Goal: Information Seeking & Learning: Learn about a topic

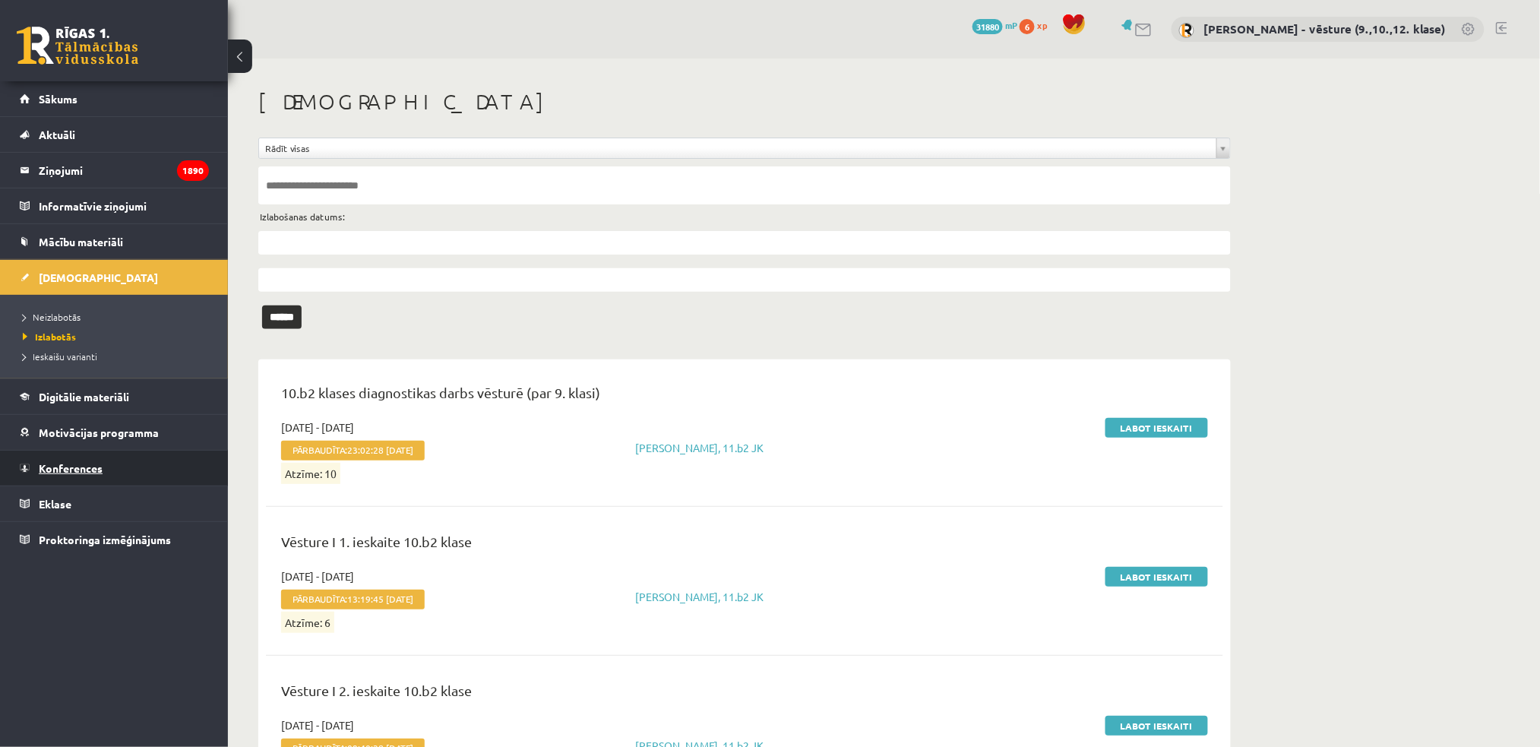
click at [78, 464] on span "Konferences" at bounding box center [71, 468] width 64 height 14
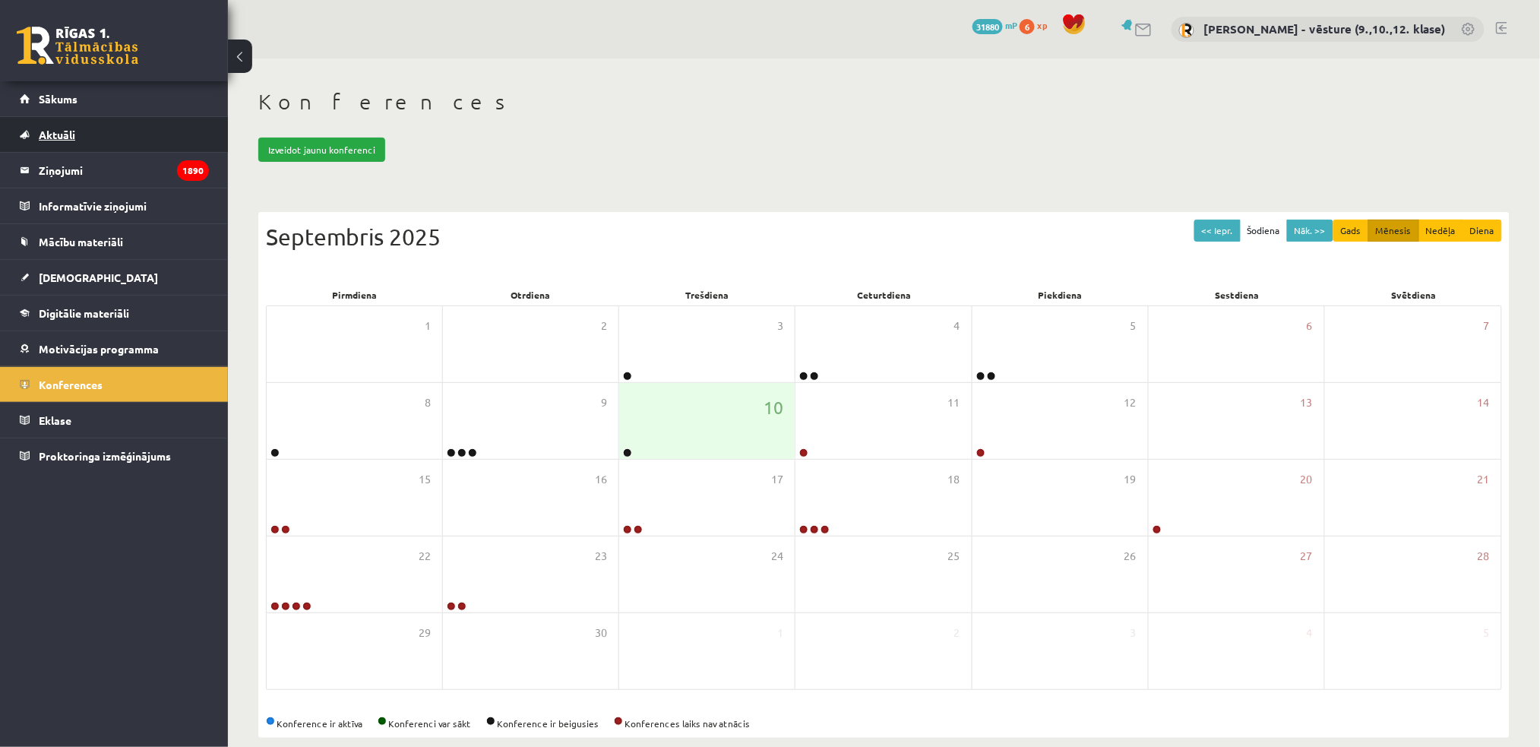
click at [76, 126] on link "Aktuāli" at bounding box center [114, 134] width 189 height 35
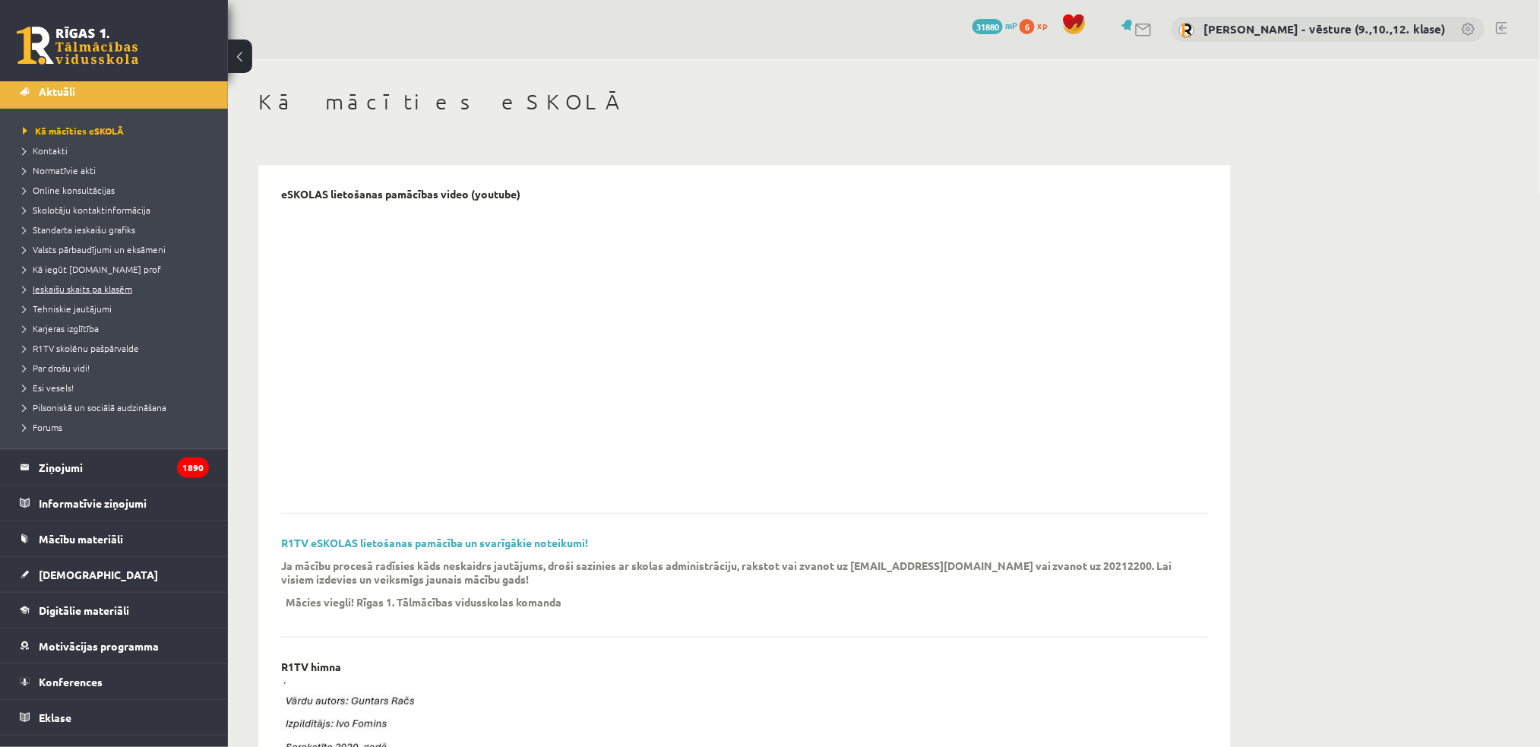
scroll to position [66, 0]
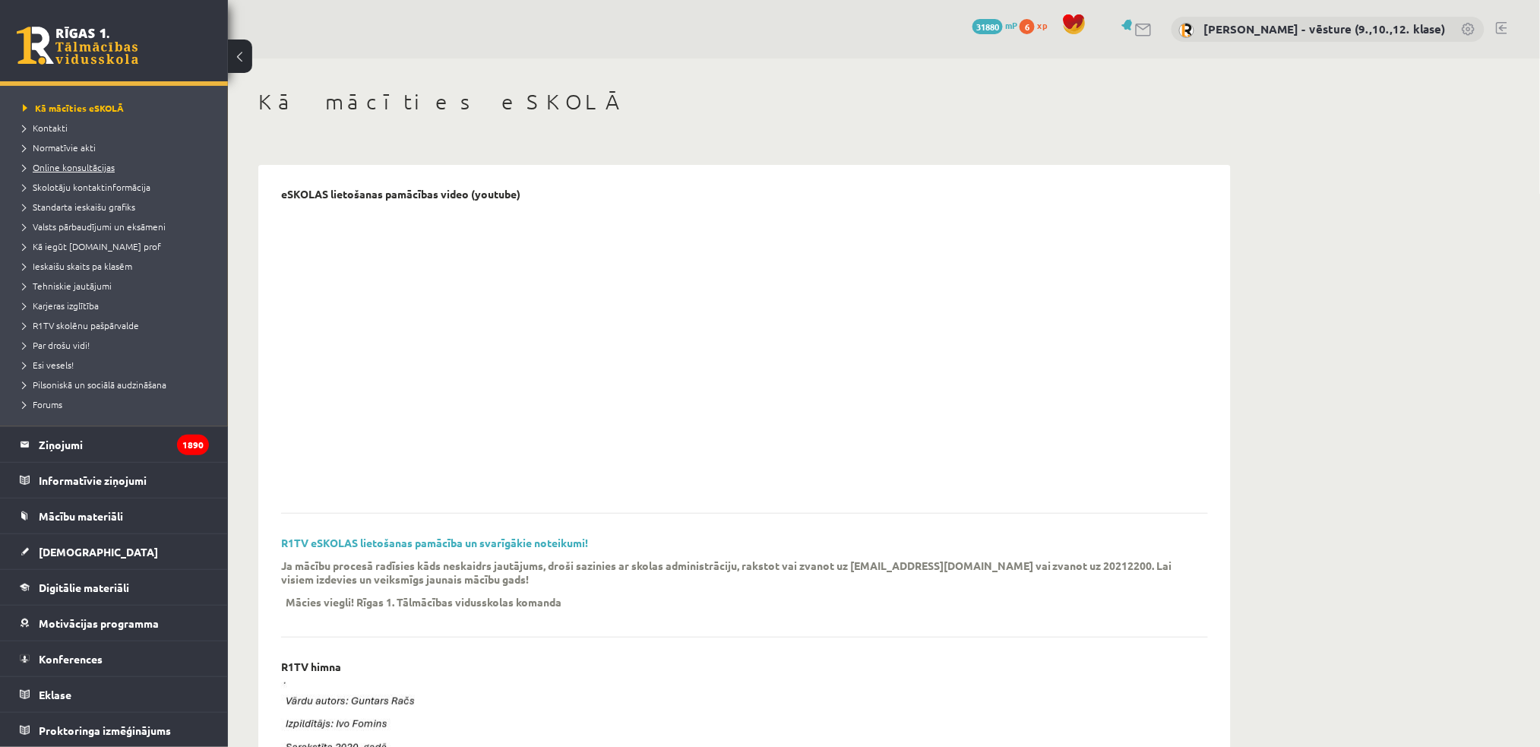
click at [55, 165] on span "Online konsultācijas" at bounding box center [69, 167] width 92 height 12
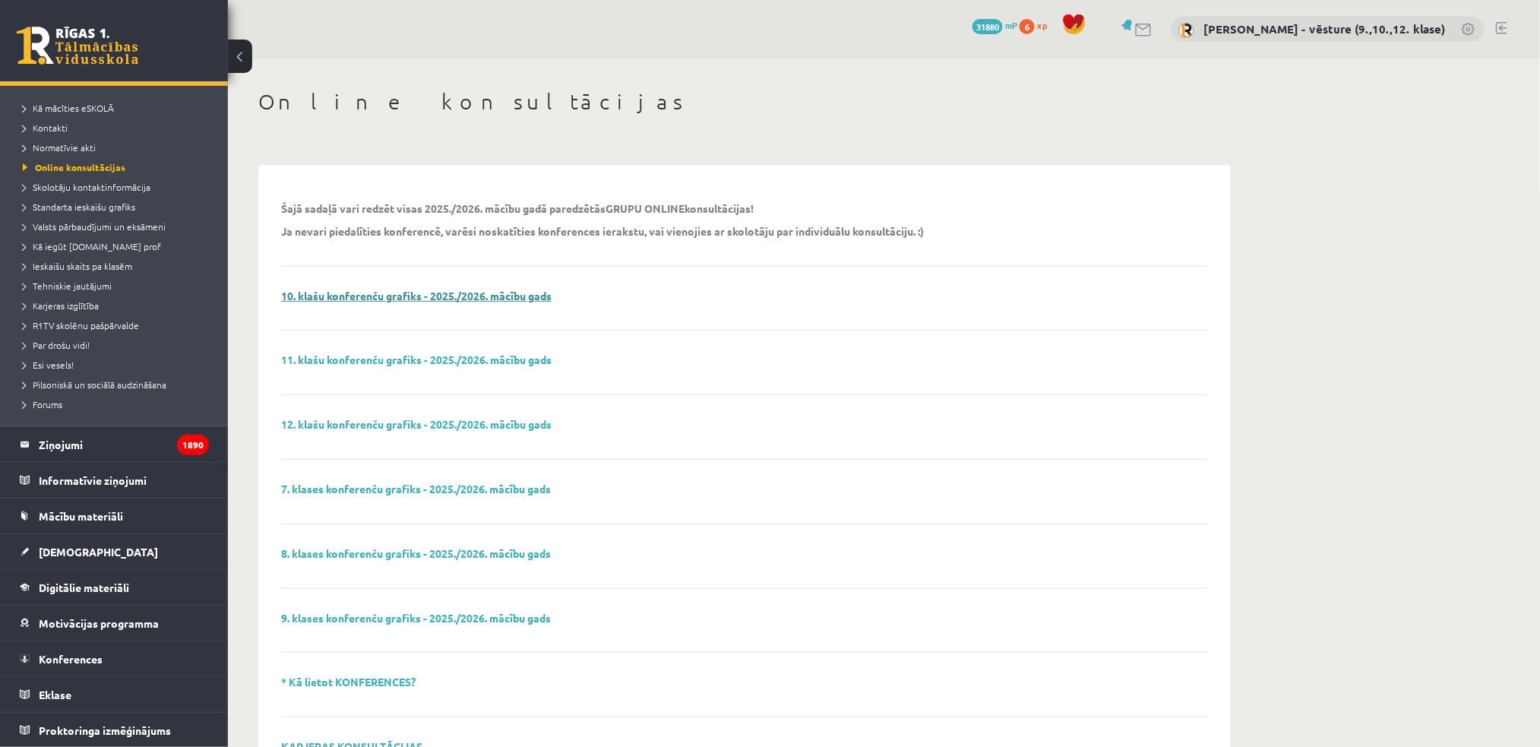
click at [411, 290] on link "10. klašu konferenču grafiks - 2025./2026. mācību gads" at bounding box center [416, 296] width 270 height 14
click at [481, 427] on link "12. klašu konferenču grafiks - 2025./2026. mācību gads" at bounding box center [416, 424] width 270 height 14
click at [482, 491] on link "7. klases konferenču grafiks - 2025./2026. mācību gads" at bounding box center [416, 489] width 270 height 14
click at [343, 550] on link "8. klases konferenču grafiks - 2025./2026. mācību gads" at bounding box center [416, 553] width 270 height 14
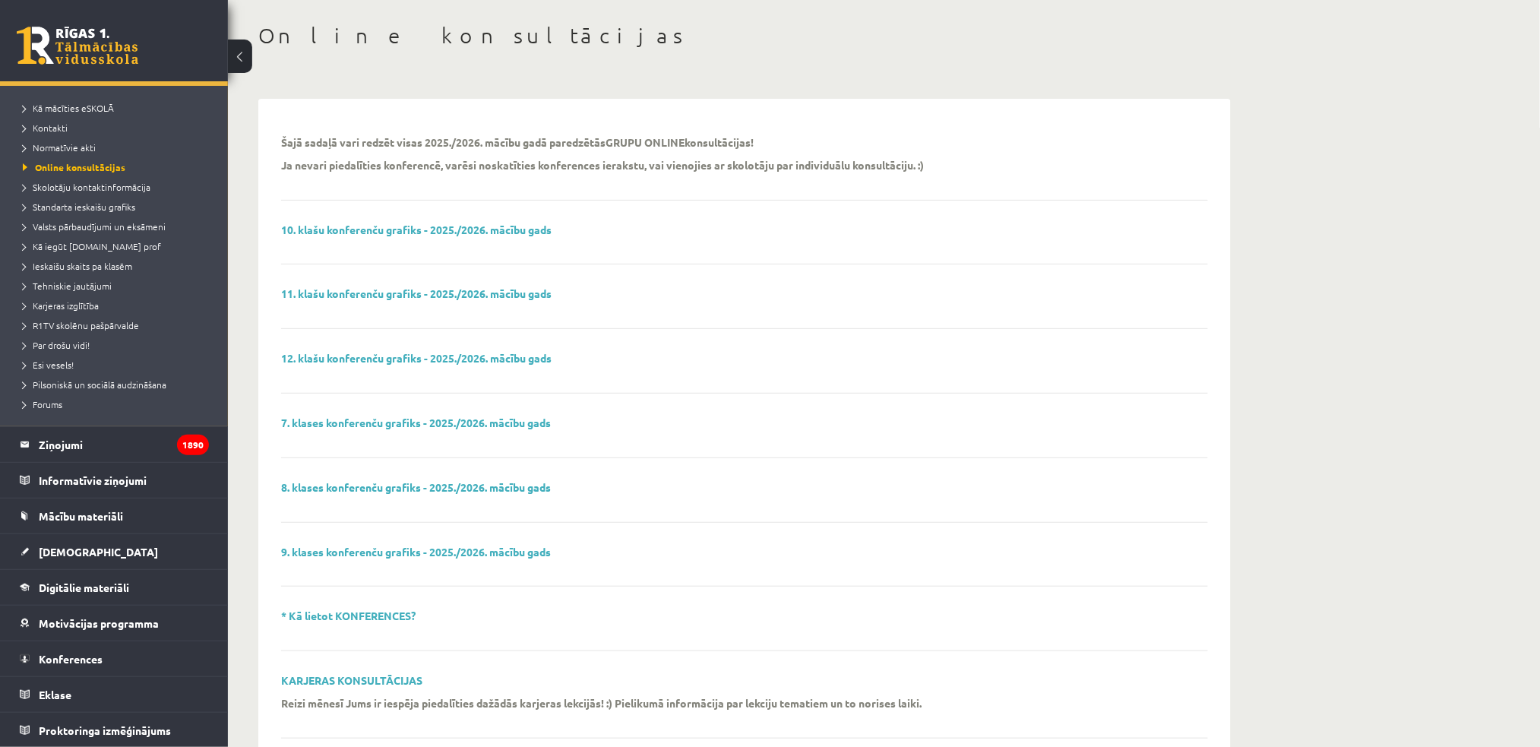
scroll to position [101, 0]
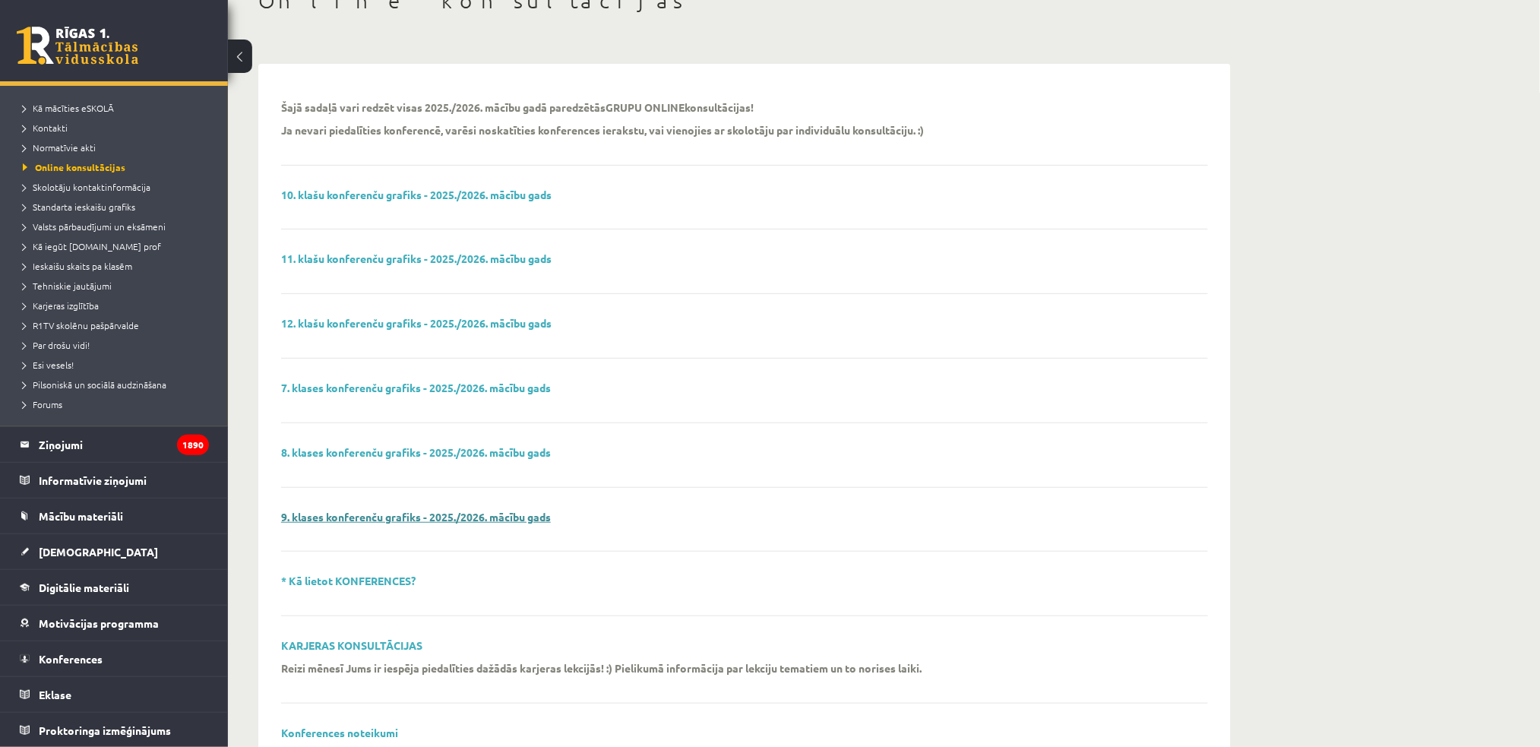
click at [491, 511] on link "9. klases konferenču grafiks - 2025./2026. mācību gads" at bounding box center [416, 517] width 270 height 14
